Goal: Navigation & Orientation: Find specific page/section

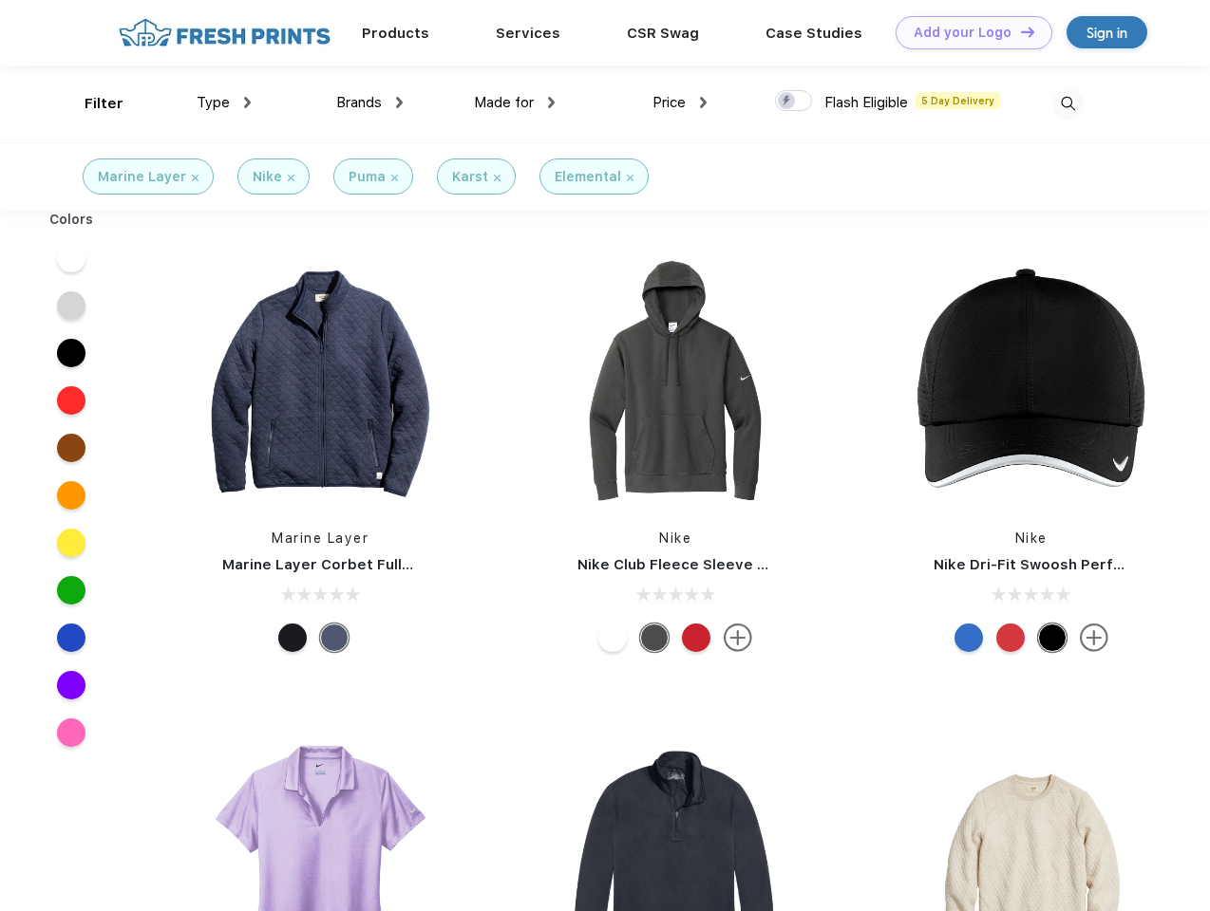
click at [967, 32] on link "Add your Logo Design Tool" at bounding box center [973, 32] width 157 height 33
click at [0, 0] on div "Design Tool" at bounding box center [0, 0] width 0 height 0
click at [1019, 31] on link "Add your Logo Design Tool" at bounding box center [973, 32] width 157 height 33
click at [91, 103] on div "Filter" at bounding box center [104, 104] width 39 height 22
click at [224, 103] on span "Type" at bounding box center [213, 102] width 33 height 17
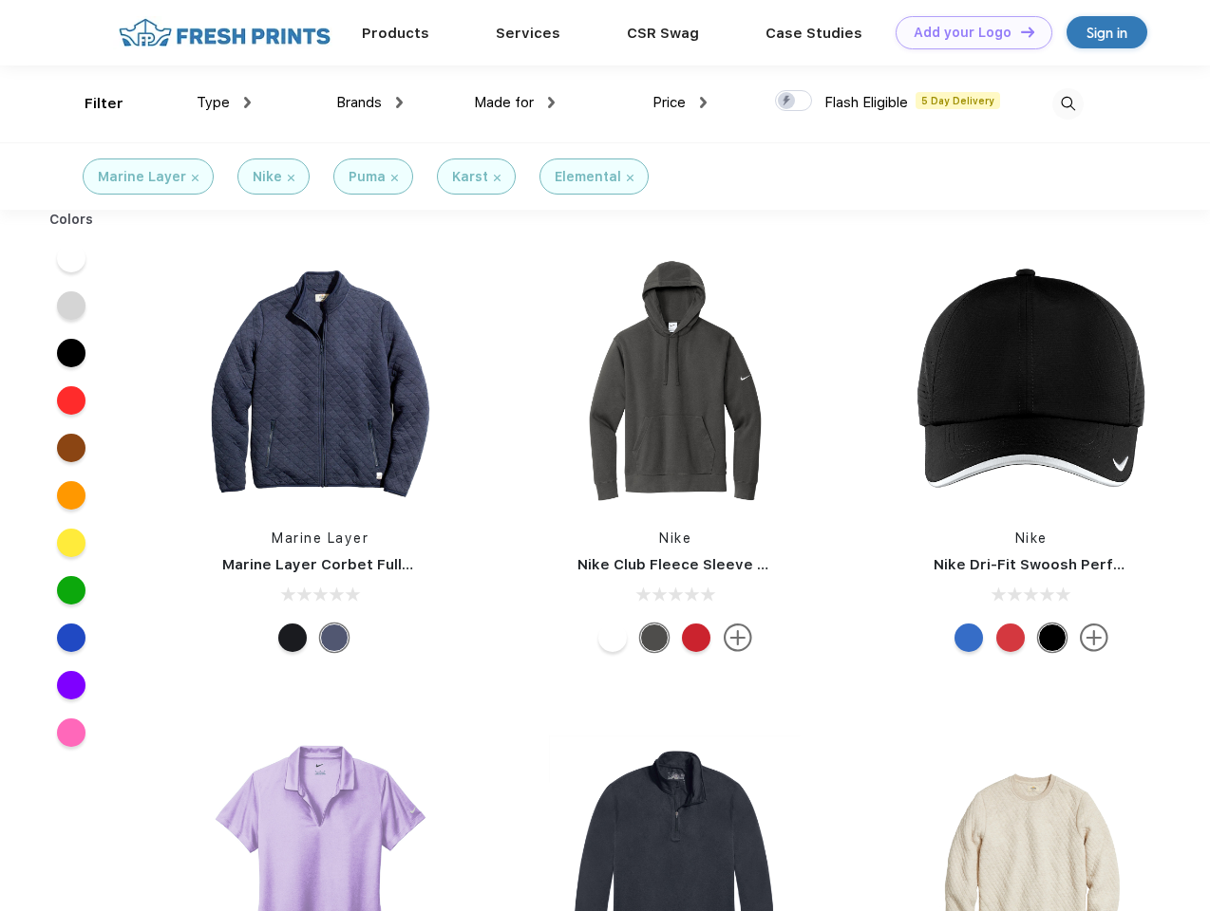
click at [369, 103] on span "Brands" at bounding box center [359, 102] width 46 height 17
click at [515, 103] on span "Made for" at bounding box center [504, 102] width 60 height 17
click at [680, 103] on span "Price" at bounding box center [668, 102] width 33 height 17
click at [794, 102] on div at bounding box center [793, 100] width 37 height 21
click at [787, 102] on input "checkbox" at bounding box center [781, 95] width 12 height 12
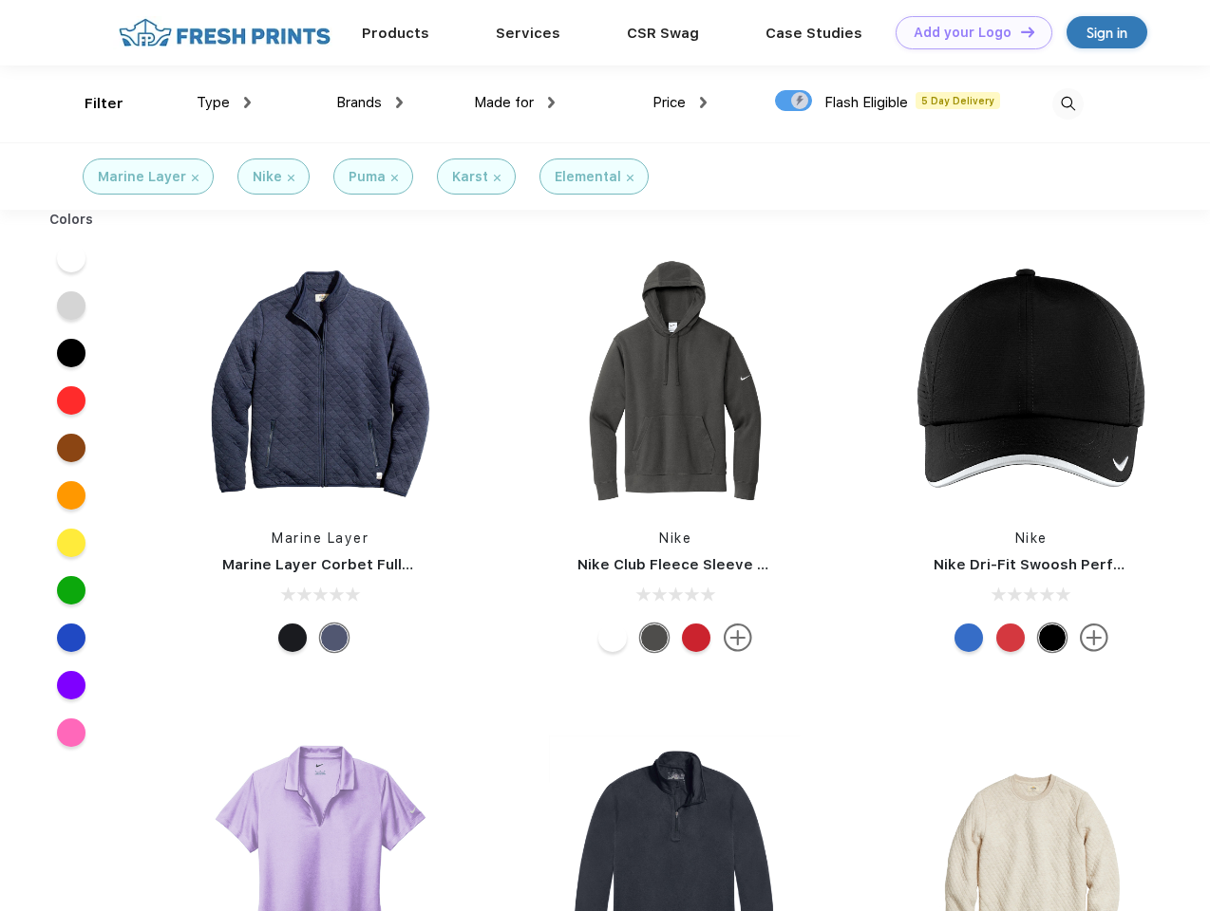
click at [1067, 103] on img at bounding box center [1067, 103] width 31 height 31
